Goal: Task Accomplishment & Management: Manage account settings

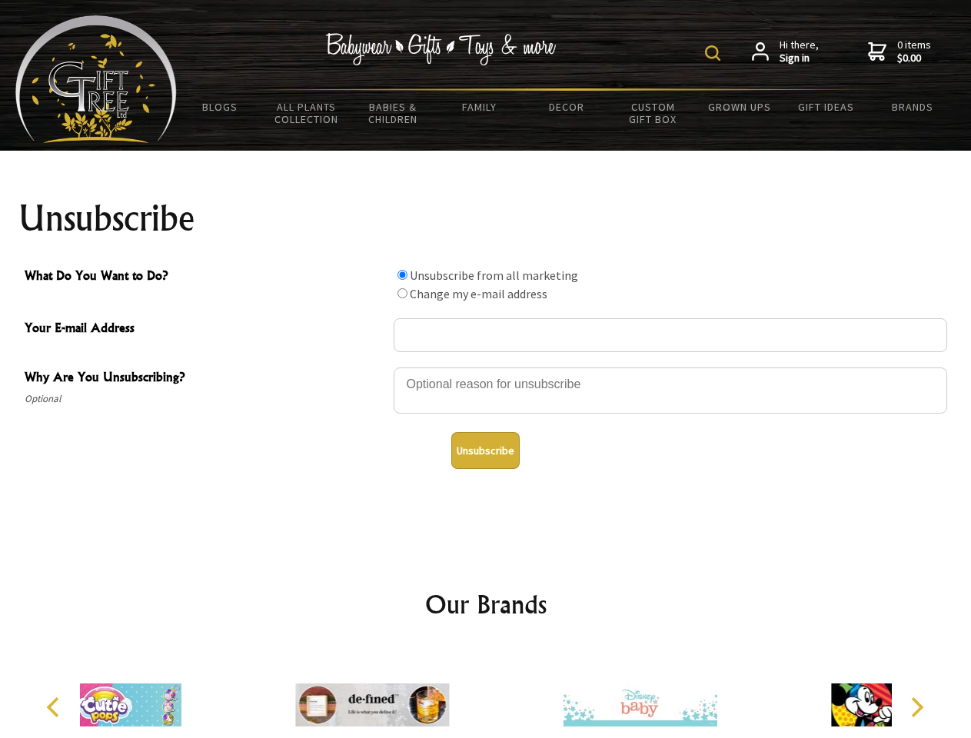
click at [715, 53] on img at bounding box center [712, 52] width 15 height 15
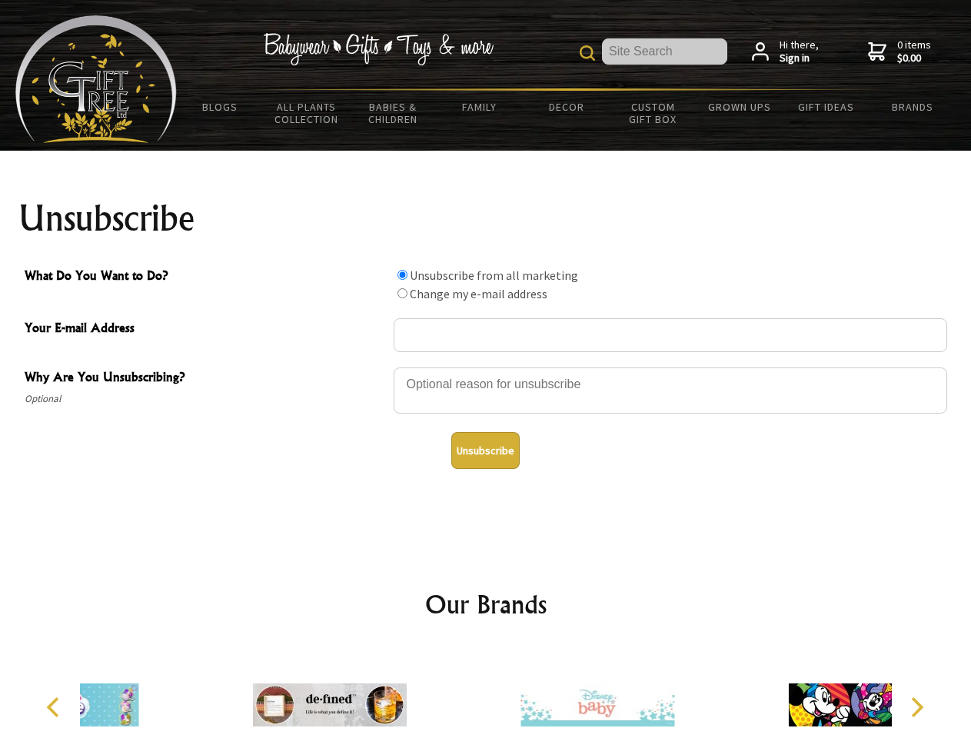
click at [486, 367] on div at bounding box center [669, 393] width 553 height 54
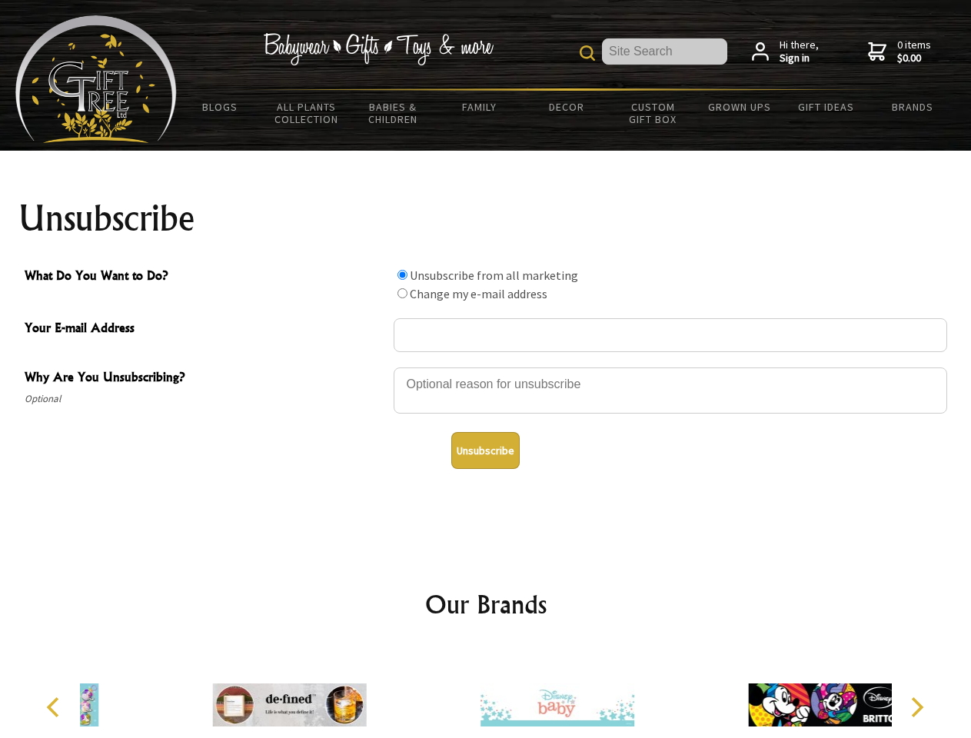
click at [402, 274] on input "What Do You Want to Do?" at bounding box center [402, 275] width 10 height 10
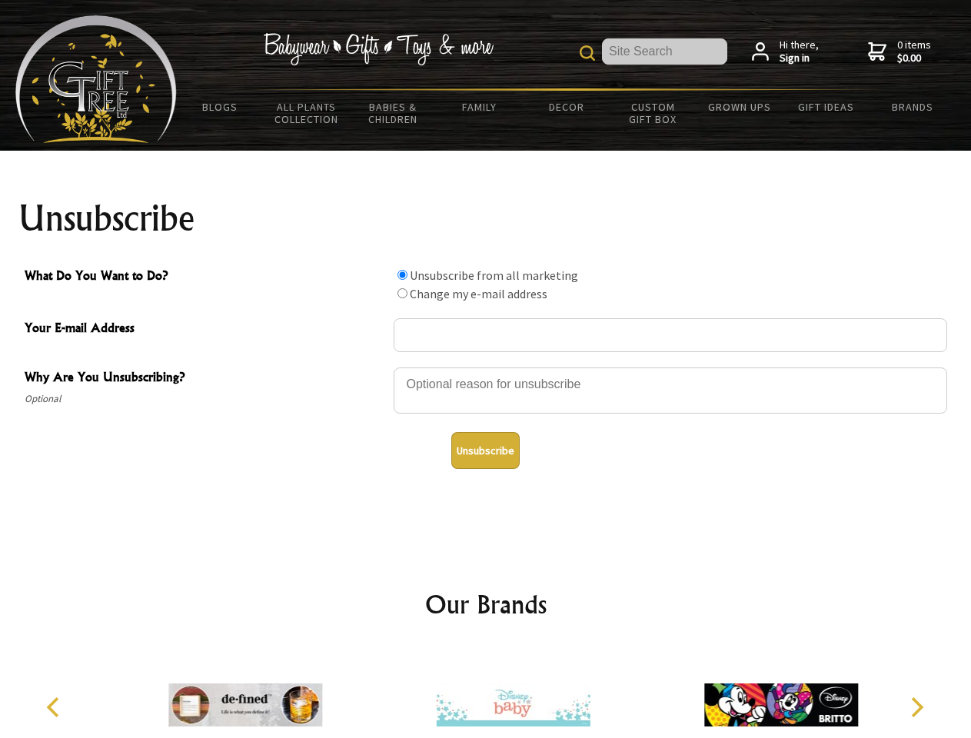
click at [402, 293] on input "What Do You Want to Do?" at bounding box center [402, 293] width 10 height 10
radio input "true"
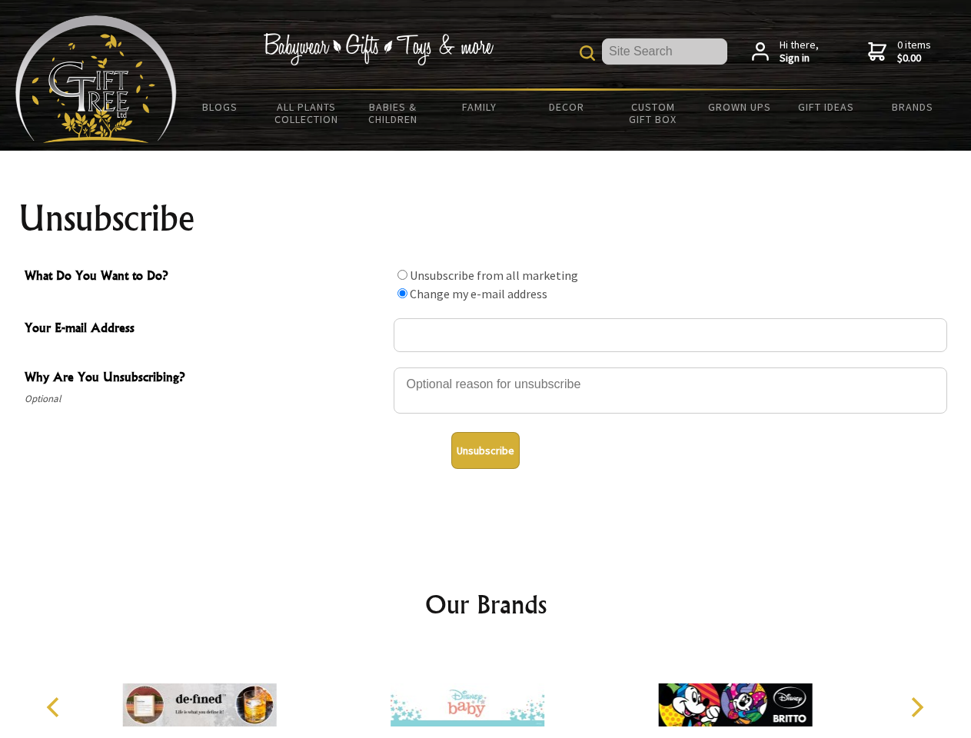
click at [485, 450] on button "Unsubscribe" at bounding box center [485, 450] width 68 height 37
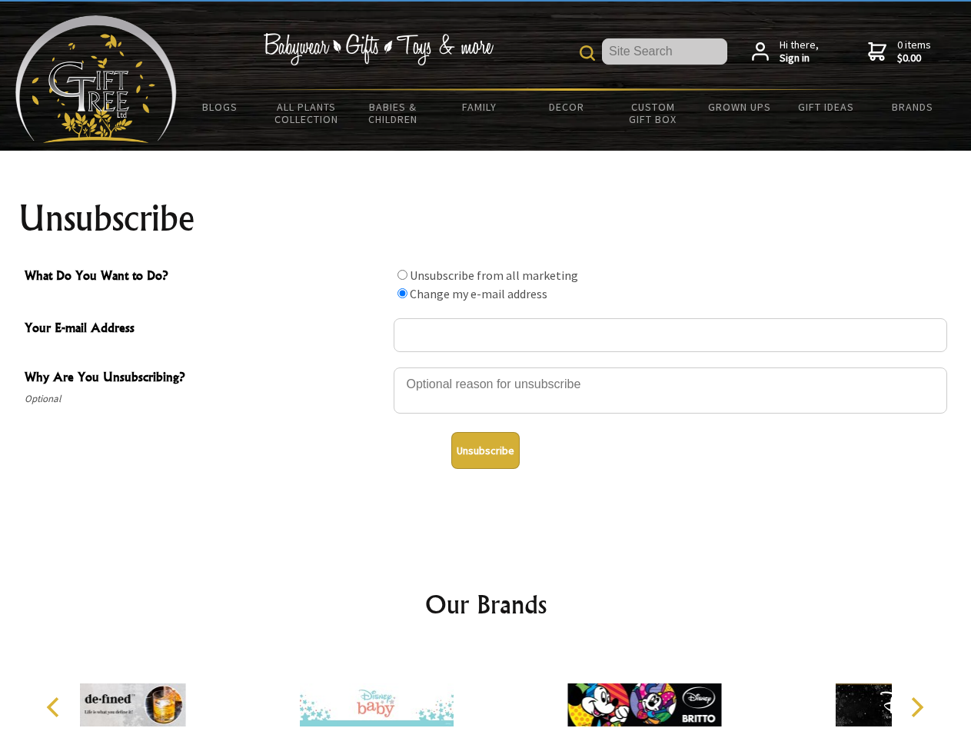
click at [510, 692] on div at bounding box center [643, 707] width 267 height 120
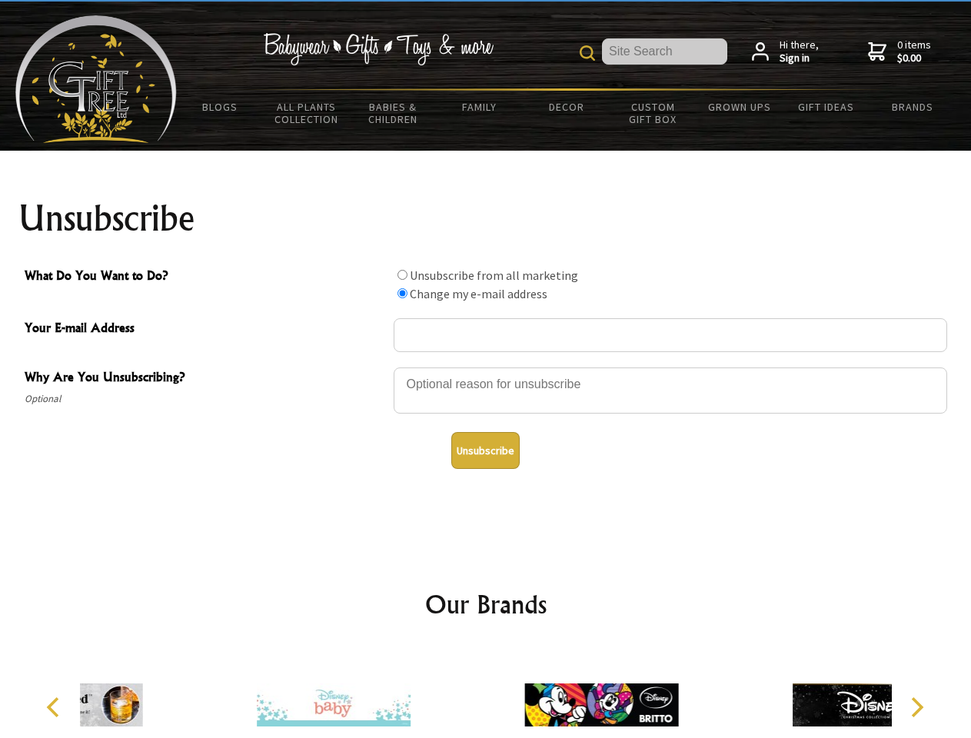
click at [55, 707] on icon "Previous" at bounding box center [55, 707] width 20 height 20
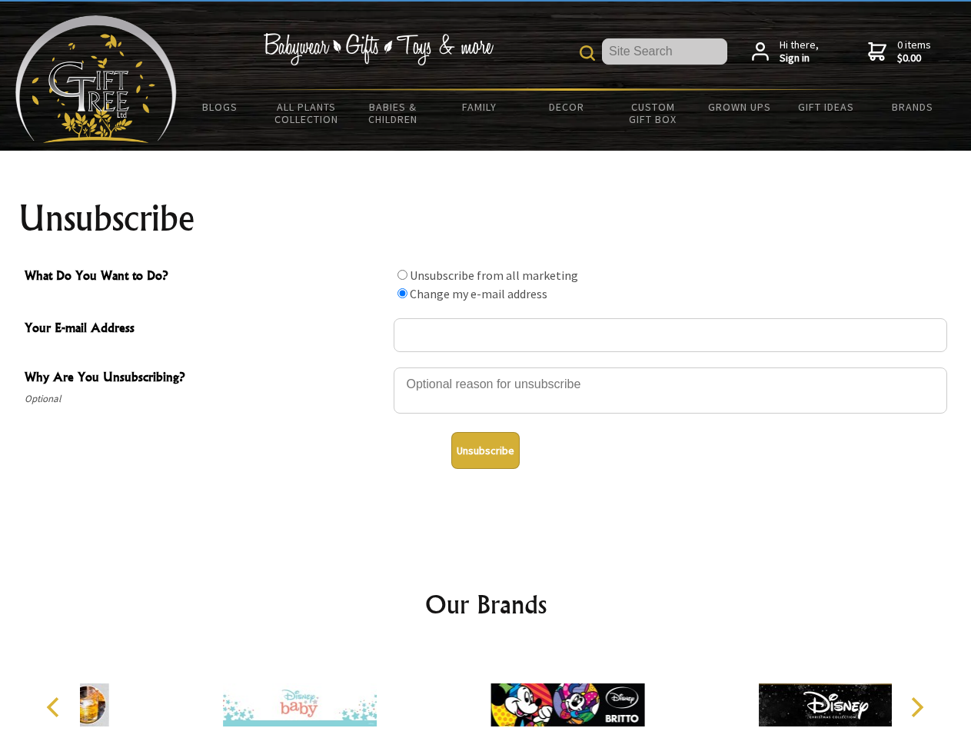
click at [916, 707] on icon "Next" at bounding box center [915, 707] width 20 height 20
